Goal: Information Seeking & Learning: Learn about a topic

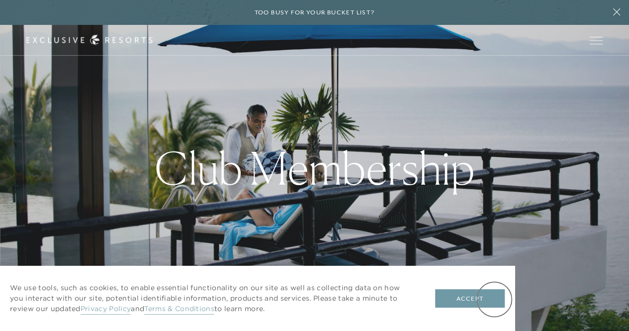
click at [494, 299] on button "Accept" at bounding box center [470, 298] width 70 height 19
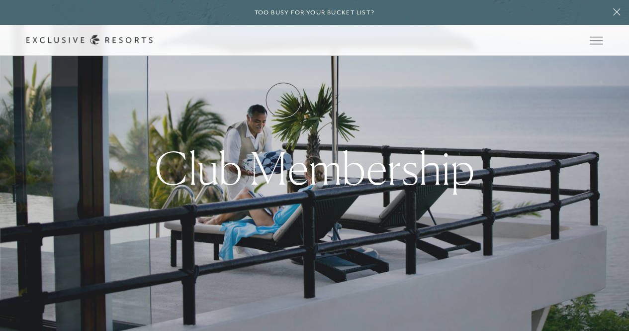
click at [0, 0] on link "How it works" at bounding box center [0, 0] width 0 height 0
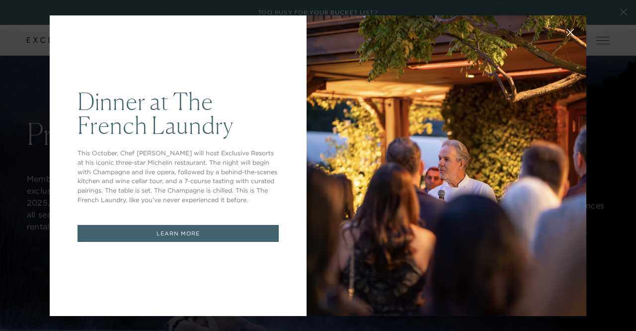
click at [347, 143] on div at bounding box center [447, 165] width 280 height 300
click at [567, 35] on icon at bounding box center [570, 31] width 7 height 7
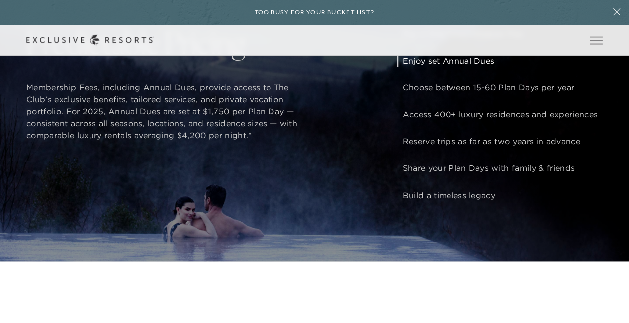
scroll to position [761, 0]
